Goal: Task Accomplishment & Management: Use online tool/utility

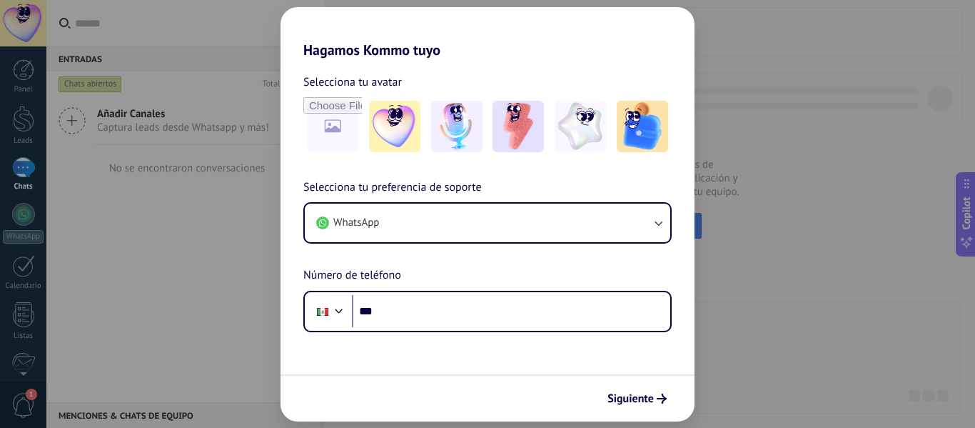
click at [820, 263] on div "Hagamos Kommo tuyo Selecciona tu avatar Selecciona tu preferencia de soporte Wh…" at bounding box center [487, 214] width 975 height 428
click at [167, 112] on div "Hagamos Kommo tuyo Selecciona tu avatar Selecciona tu preferencia de soporte Wh…" at bounding box center [487, 214] width 975 height 428
click at [26, 177] on div "Hagamos Kommo tuyo Selecciona tu avatar Selecciona tu preferencia de soporte Wh…" at bounding box center [487, 214] width 975 height 428
click at [29, 248] on div "Hagamos Kommo tuyo Selecciona tu avatar Selecciona tu preferencia de soporte Wh…" at bounding box center [487, 214] width 975 height 428
drag, startPoint x: 27, startPoint y: 274, endPoint x: 87, endPoint y: 241, distance: 68.4
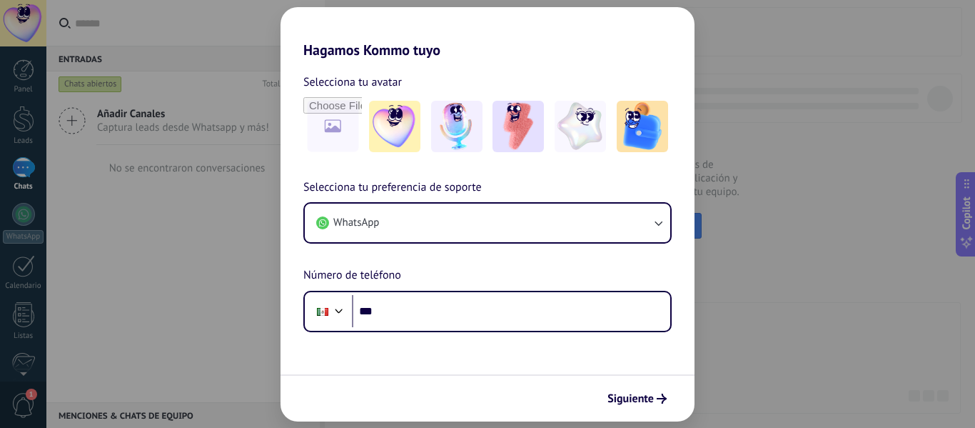
click at [26, 273] on div "Hagamos Kommo tuyo Selecciona tu avatar Selecciona tu preferencia de soporte Wh…" at bounding box center [487, 214] width 975 height 428
click at [644, 400] on span "Siguiente" at bounding box center [631, 398] width 46 height 10
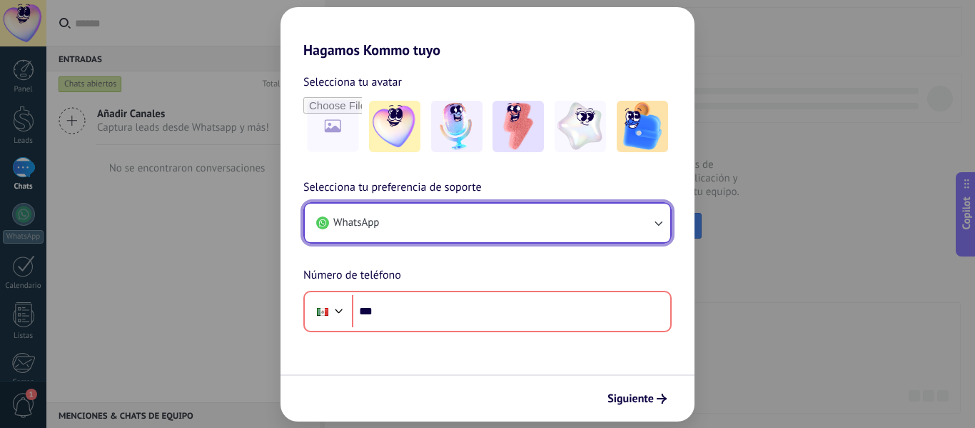
click at [594, 226] on button "WhatsApp" at bounding box center [488, 222] width 366 height 39
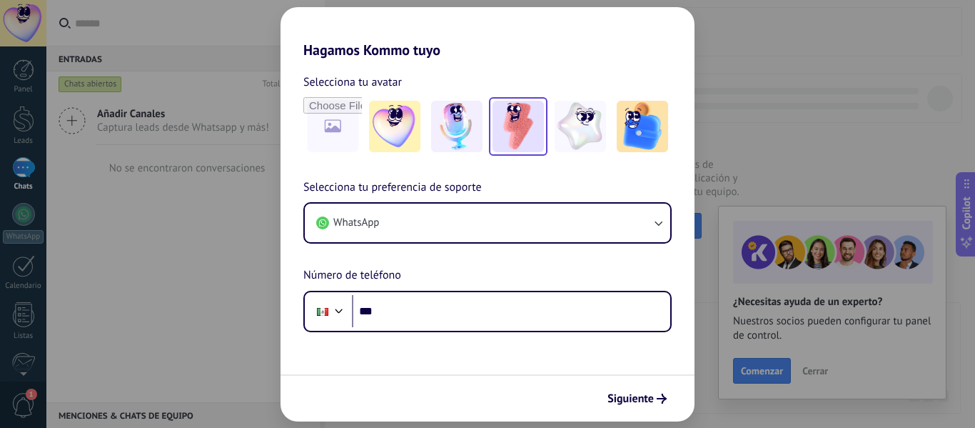
click at [507, 128] on img at bounding box center [518, 126] width 51 height 51
click at [435, 81] on link "Restablecer" at bounding box center [436, 82] width 56 height 14
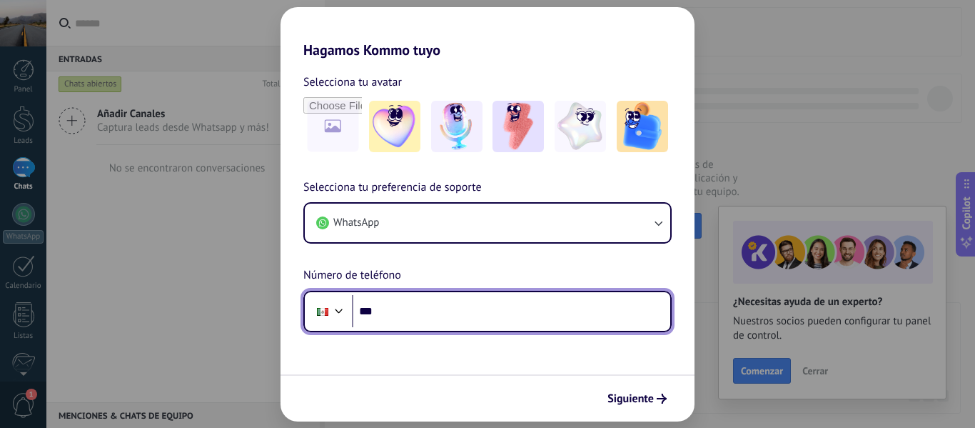
click at [432, 308] on input "***" at bounding box center [511, 311] width 318 height 33
type input "**********"
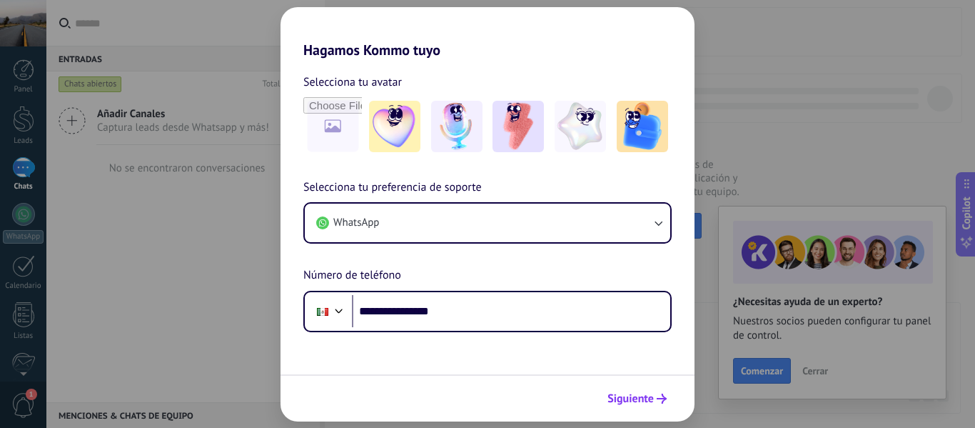
click at [618, 402] on span "Siguiente" at bounding box center [631, 398] width 46 height 10
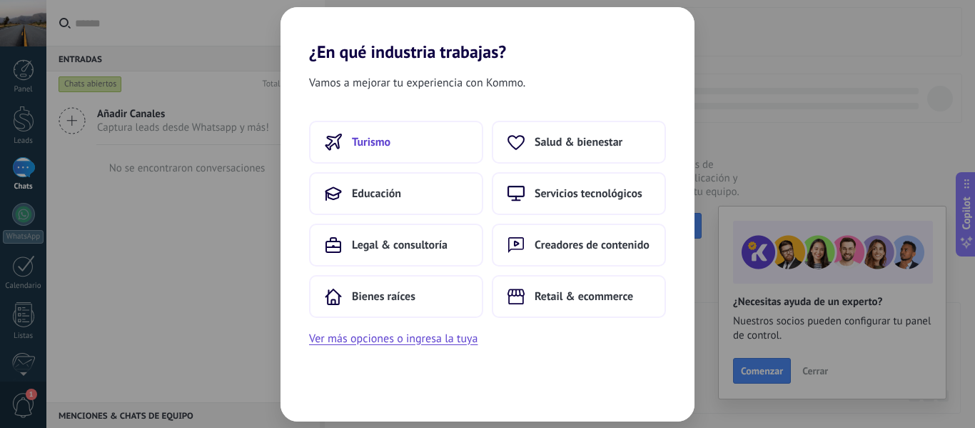
click at [378, 144] on span "Turismo" at bounding box center [371, 142] width 39 height 14
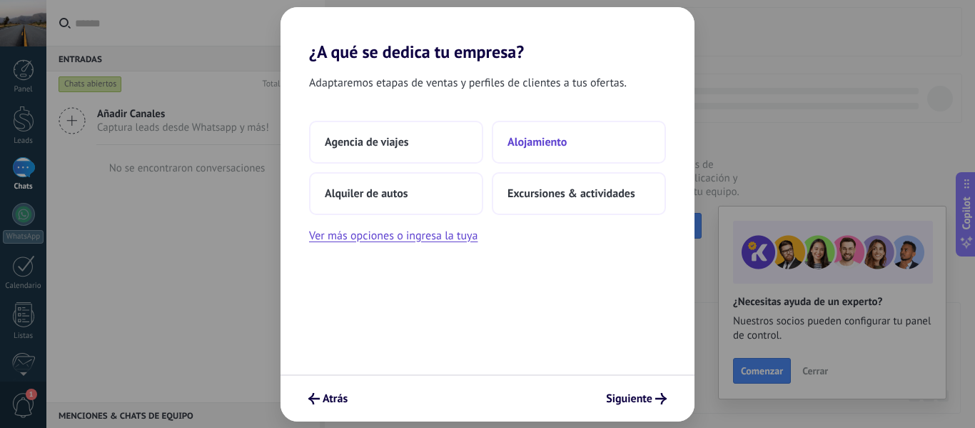
click at [554, 147] on span "Alojamiento" at bounding box center [537, 142] width 59 height 14
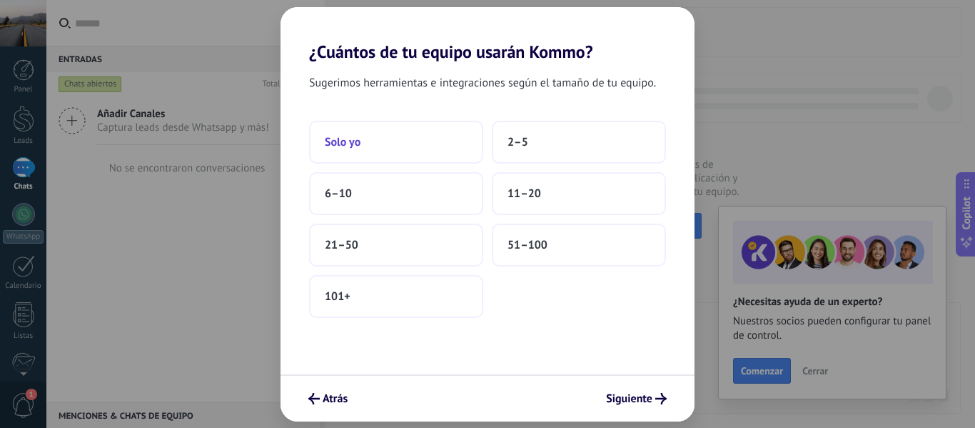
click at [386, 148] on button "Solo yo" at bounding box center [396, 142] width 174 height 43
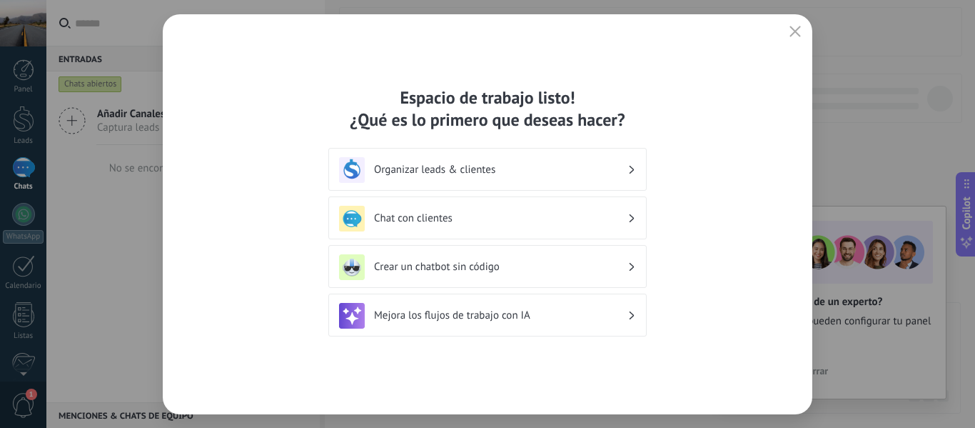
click at [432, 217] on h3 "Chat con clientes" at bounding box center [500, 218] width 253 height 14
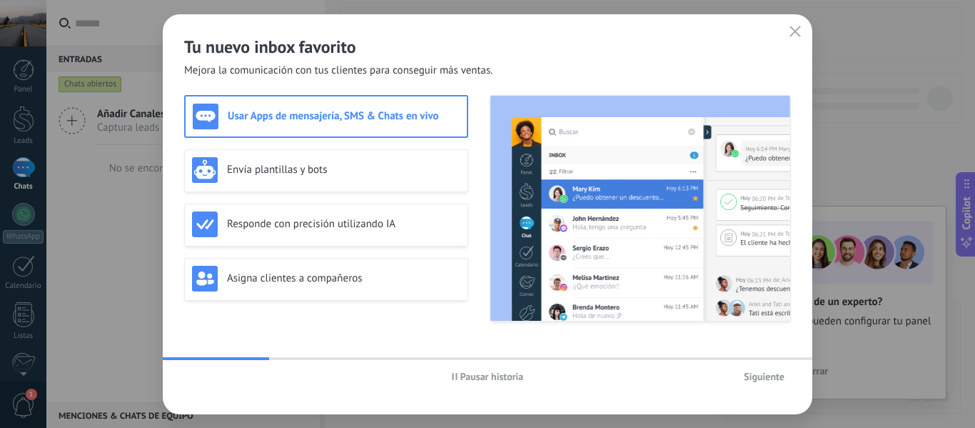
click at [353, 118] on h3 "Usar Apps de mensajería, SMS & Chats en vivo" at bounding box center [344, 116] width 232 height 14
click at [752, 373] on span "Siguiente" at bounding box center [764, 376] width 41 height 10
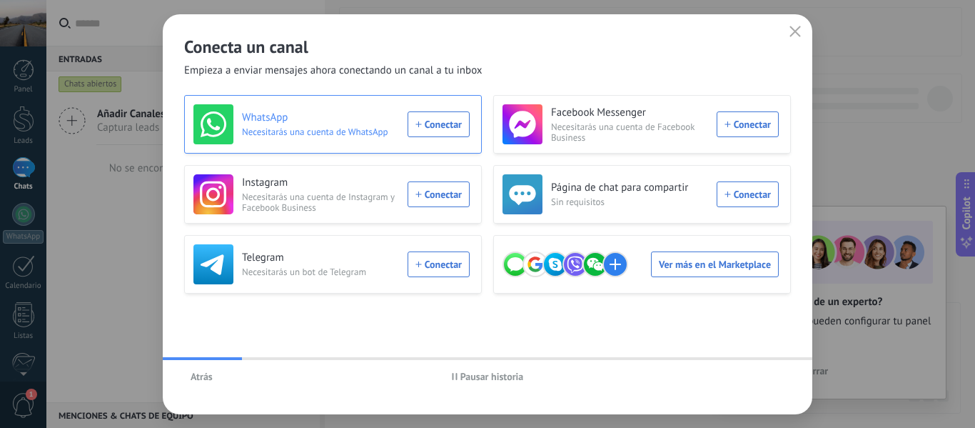
click at [438, 133] on div "WhatsApp Necesitarás una cuenta de WhatsApp Conectar" at bounding box center [331, 124] width 276 height 40
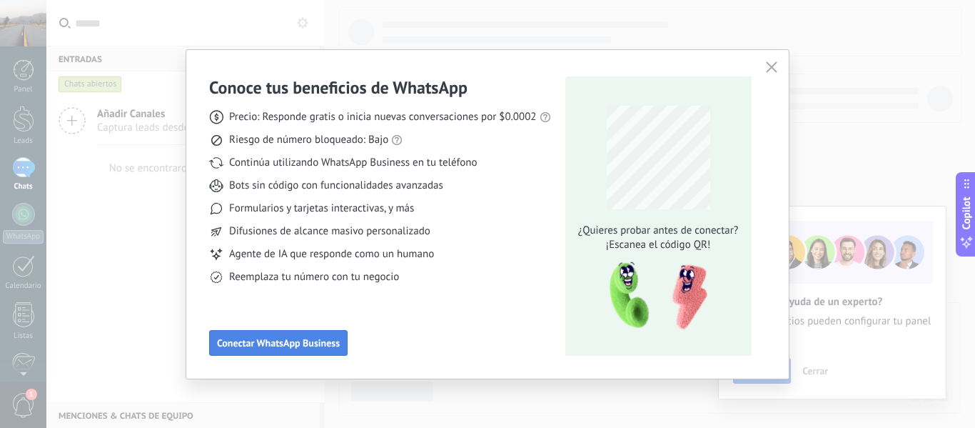
click at [276, 348] on span "Conectar WhatsApp Business" at bounding box center [278, 343] width 123 height 10
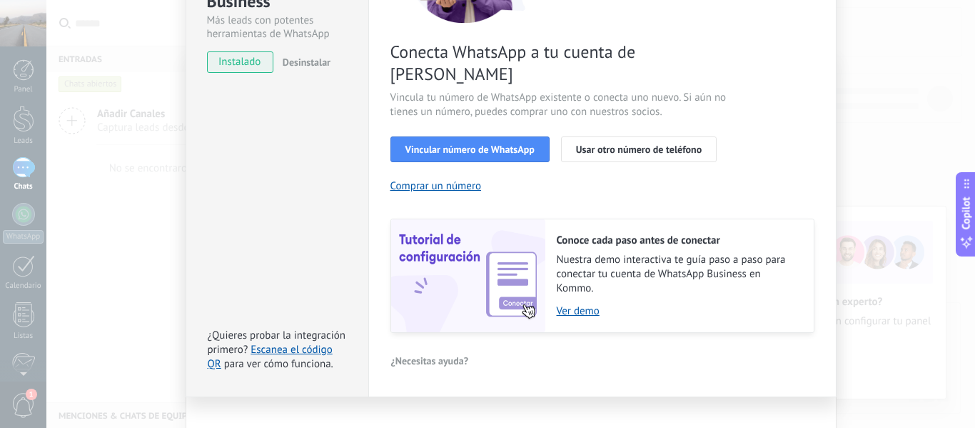
scroll to position [135, 0]
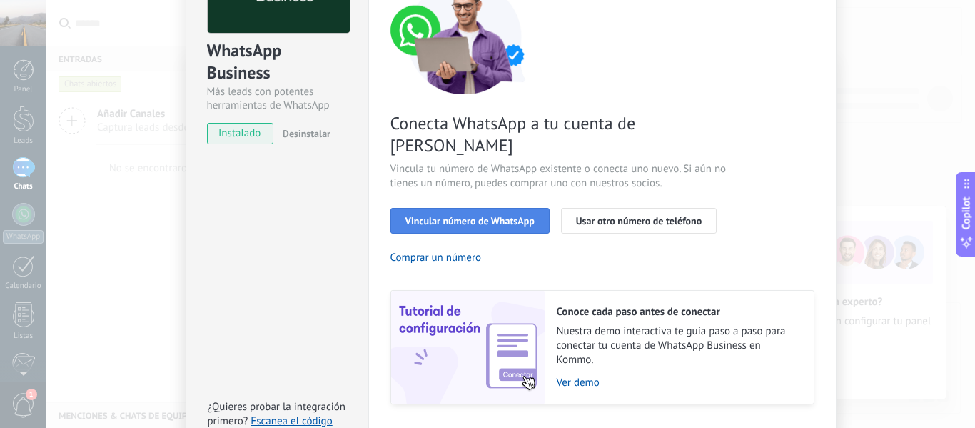
click at [487, 216] on span "Vincular número de WhatsApp" at bounding box center [469, 221] width 129 height 10
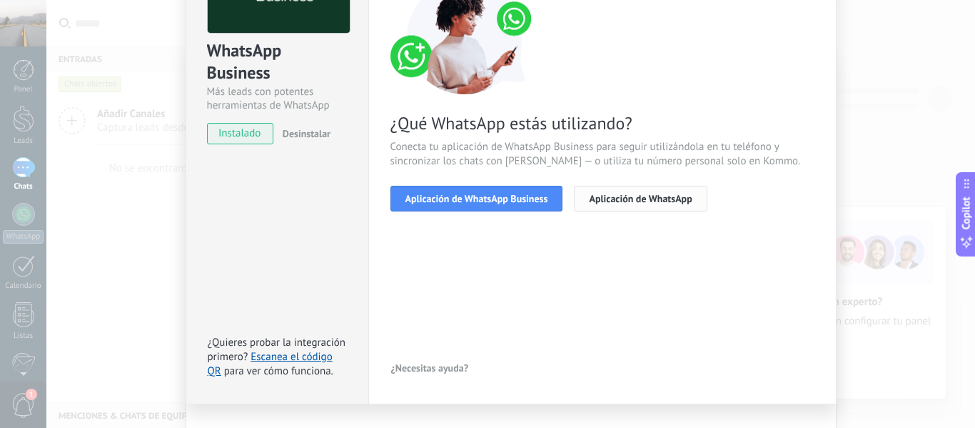
click at [645, 209] on button "Aplicación de WhatsApp" at bounding box center [640, 199] width 133 height 26
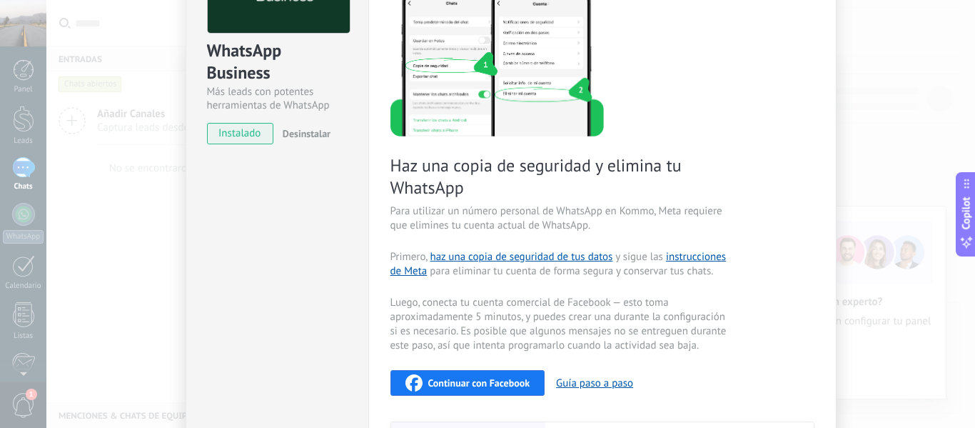
click at [493, 379] on span "Continuar con Facebook" at bounding box center [479, 383] width 102 height 10
